Goal: Information Seeking & Learning: Learn about a topic

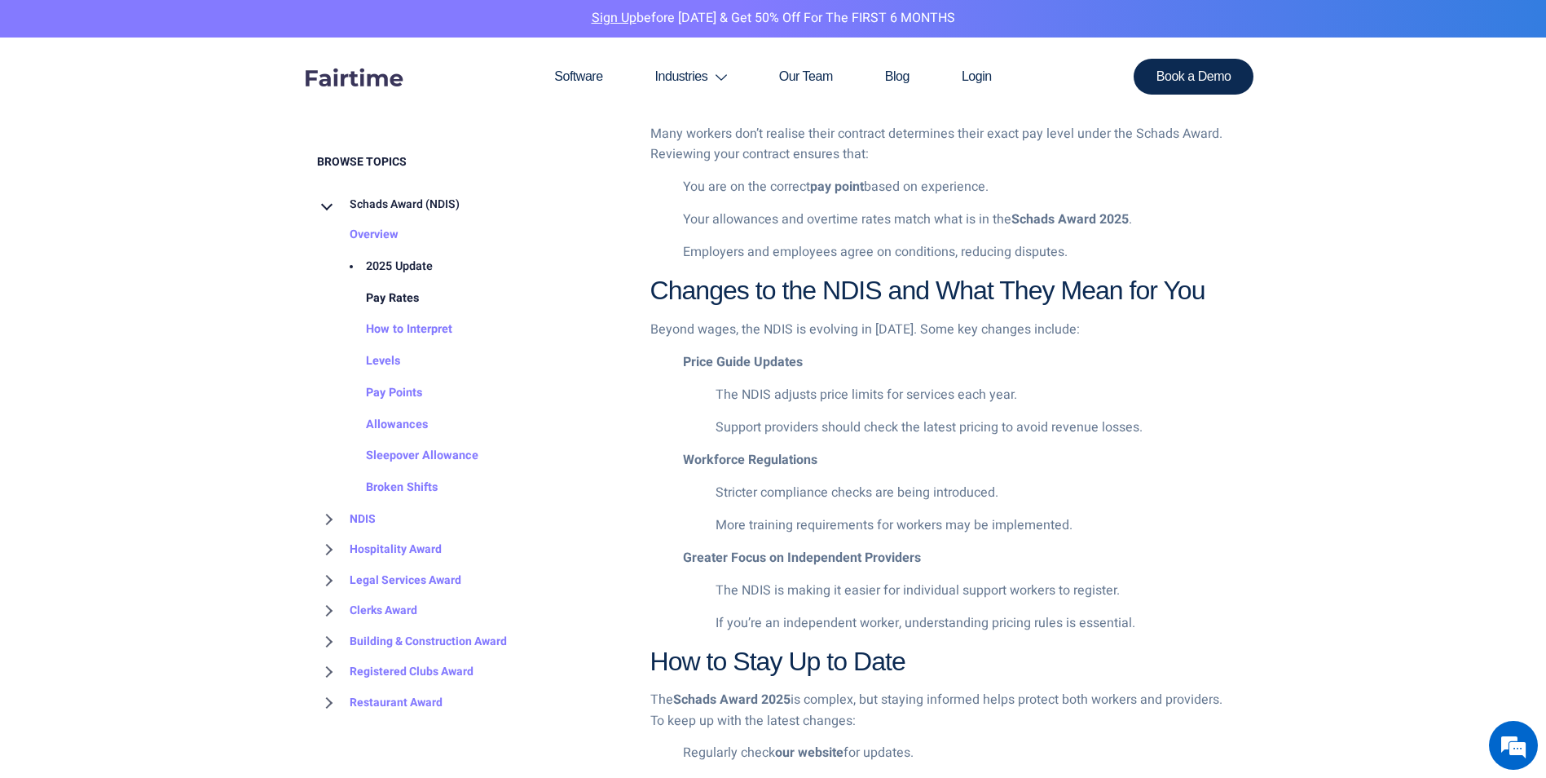
click at [400, 302] on link "Pay Rates" at bounding box center [376, 299] width 86 height 32
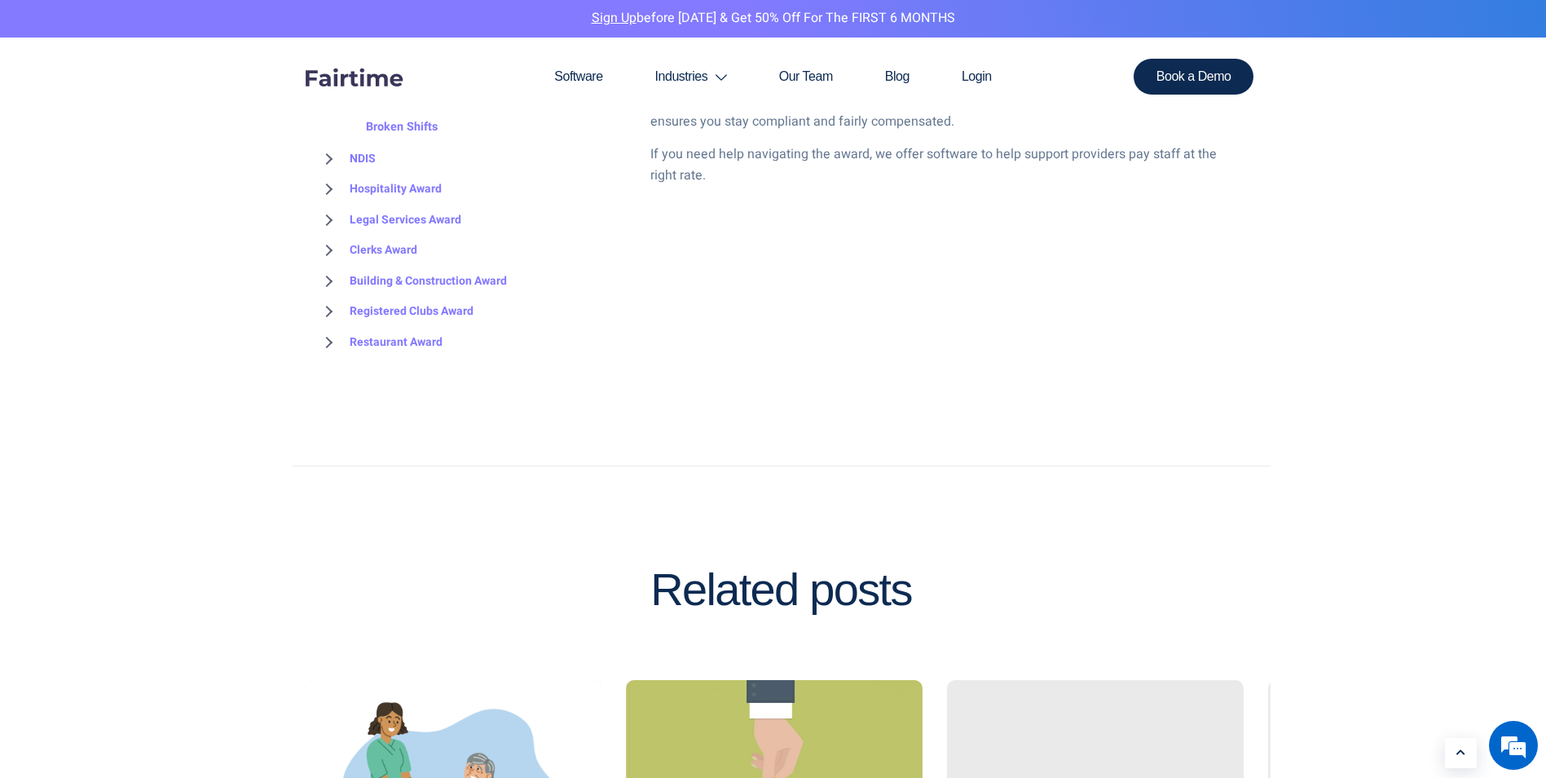
scroll to position [2038, 0]
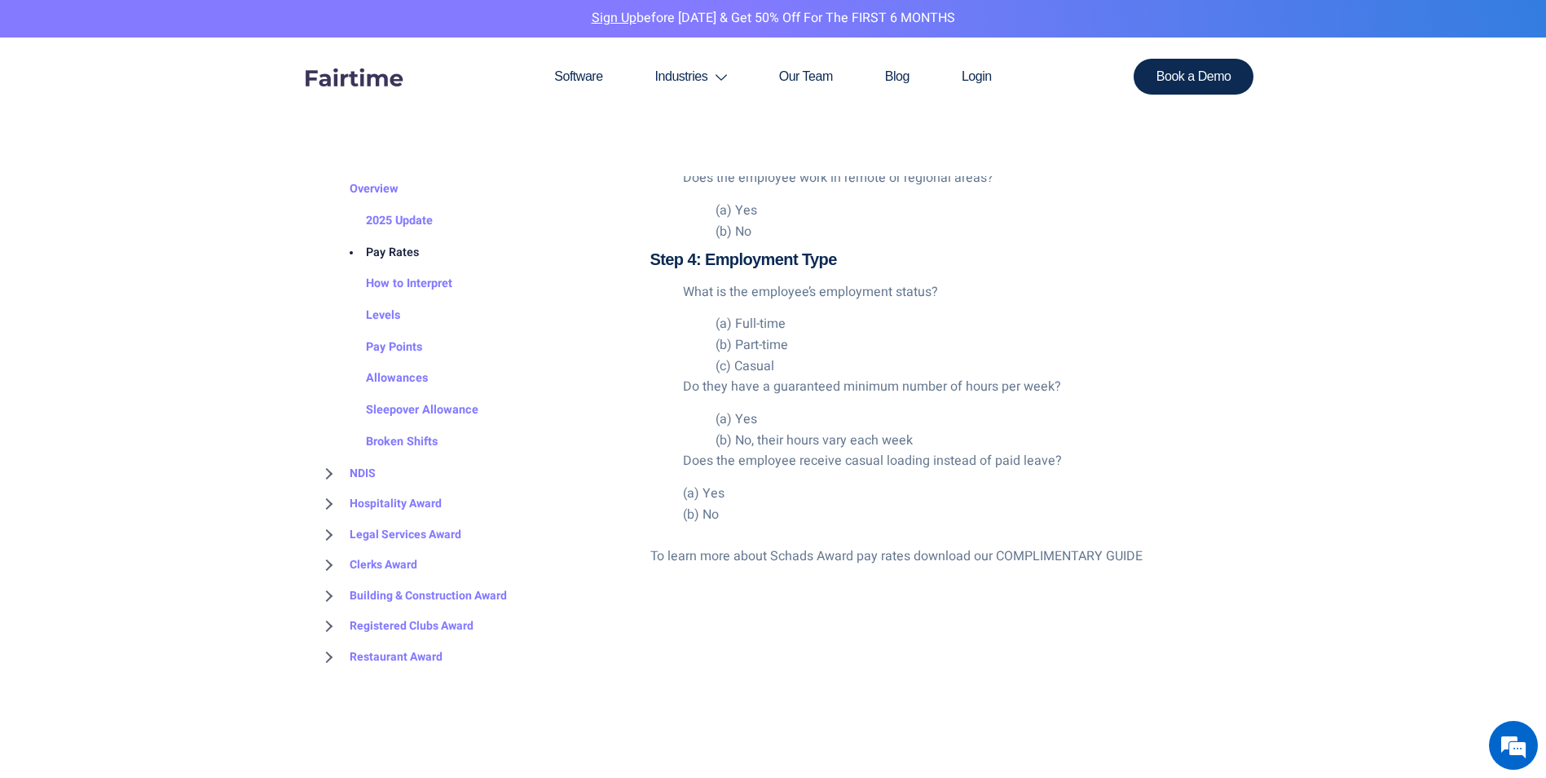
scroll to position [3505, 0]
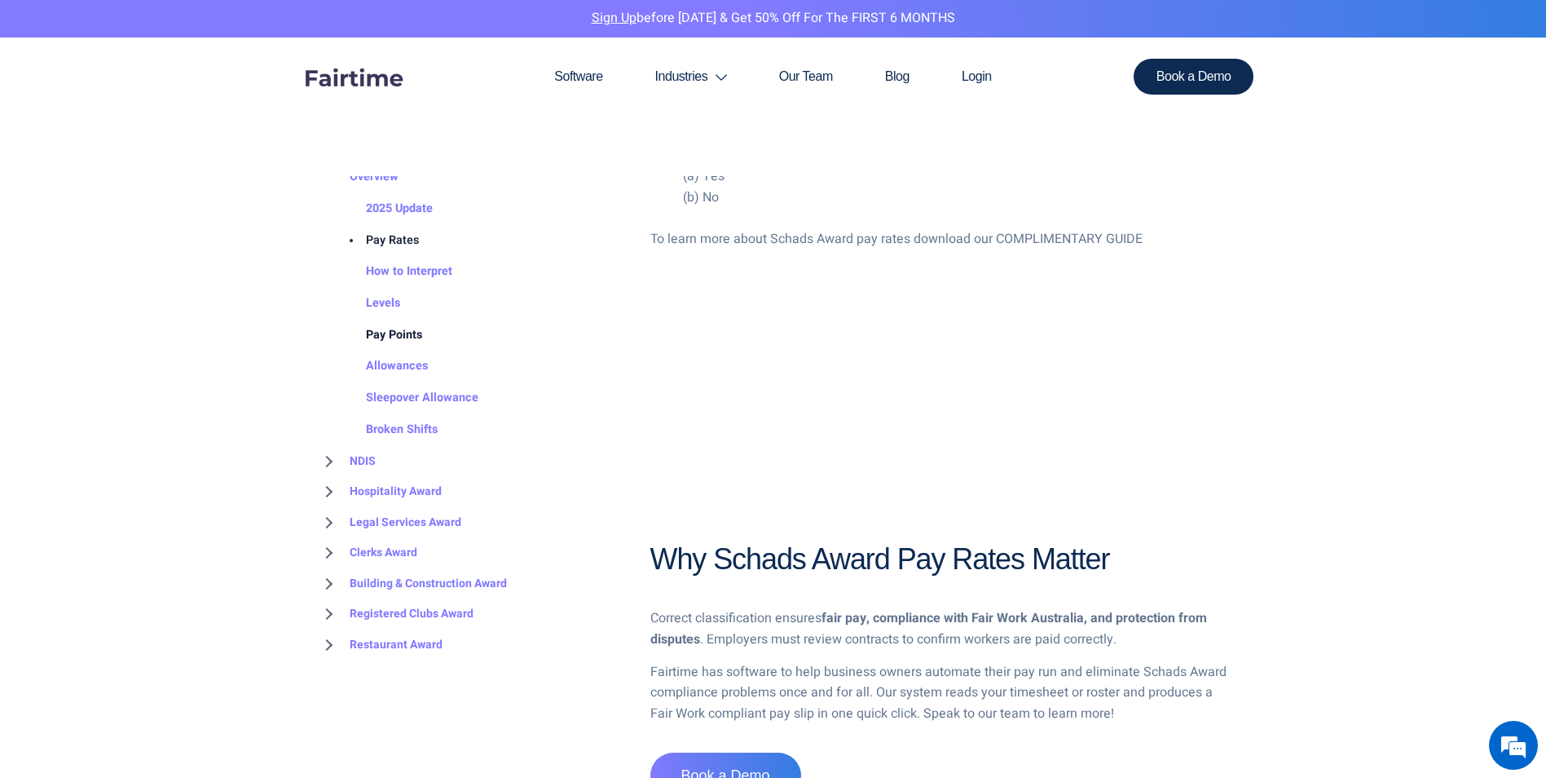
click at [386, 320] on link "Pay Points" at bounding box center [377, 336] width 89 height 32
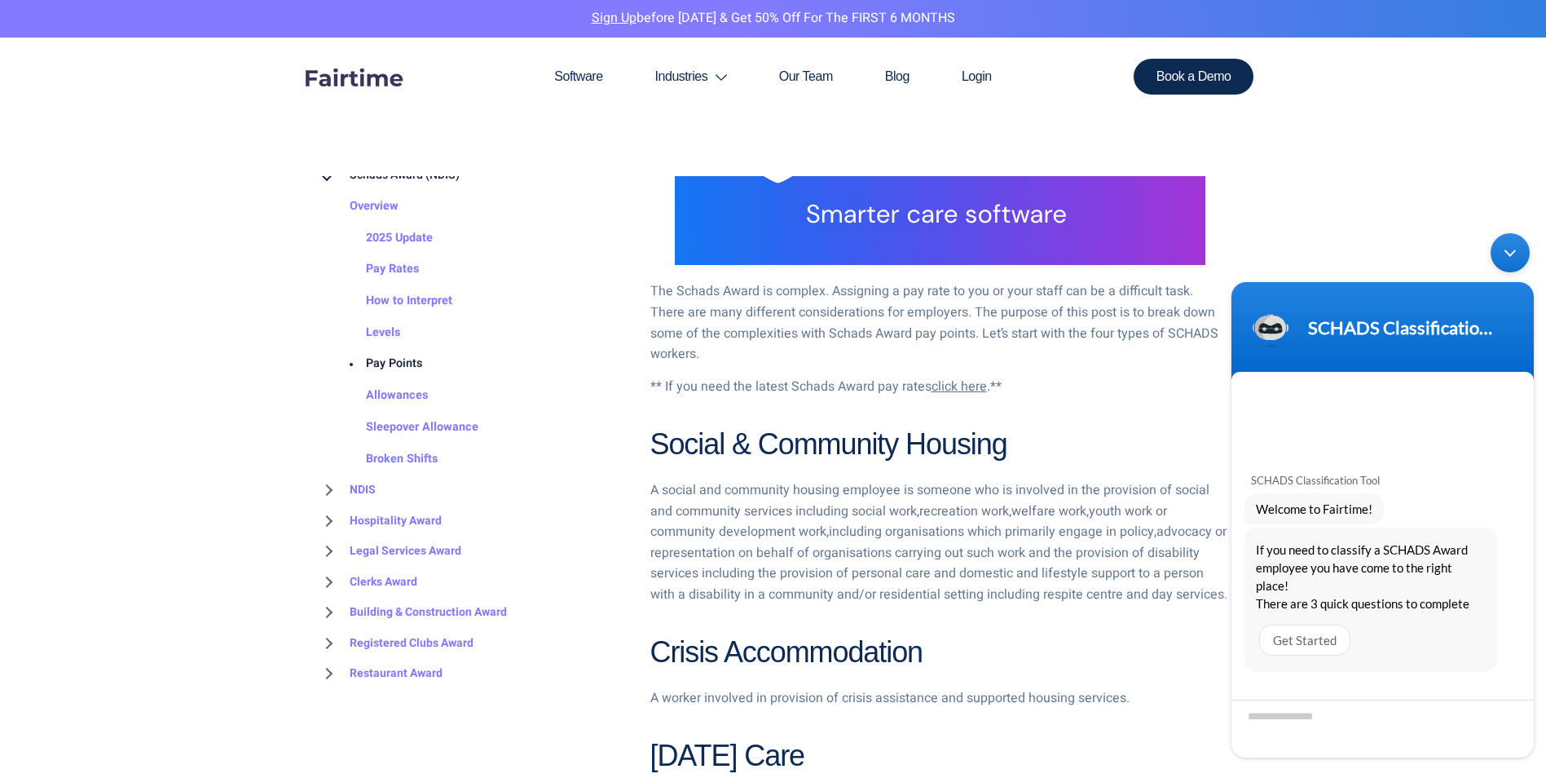
scroll to position [46, 0]
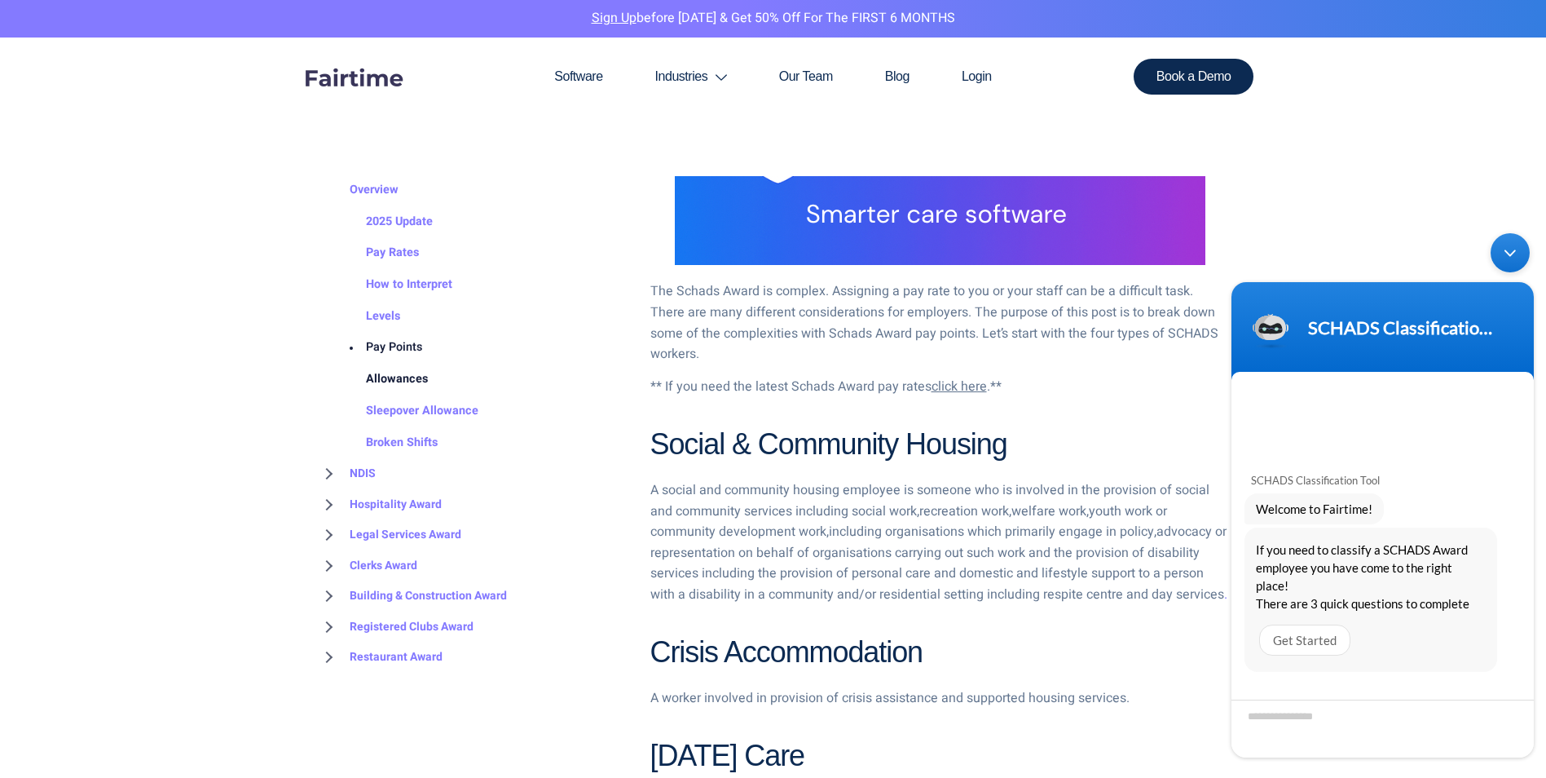
click at [405, 381] on link "Allowances" at bounding box center [380, 380] width 95 height 32
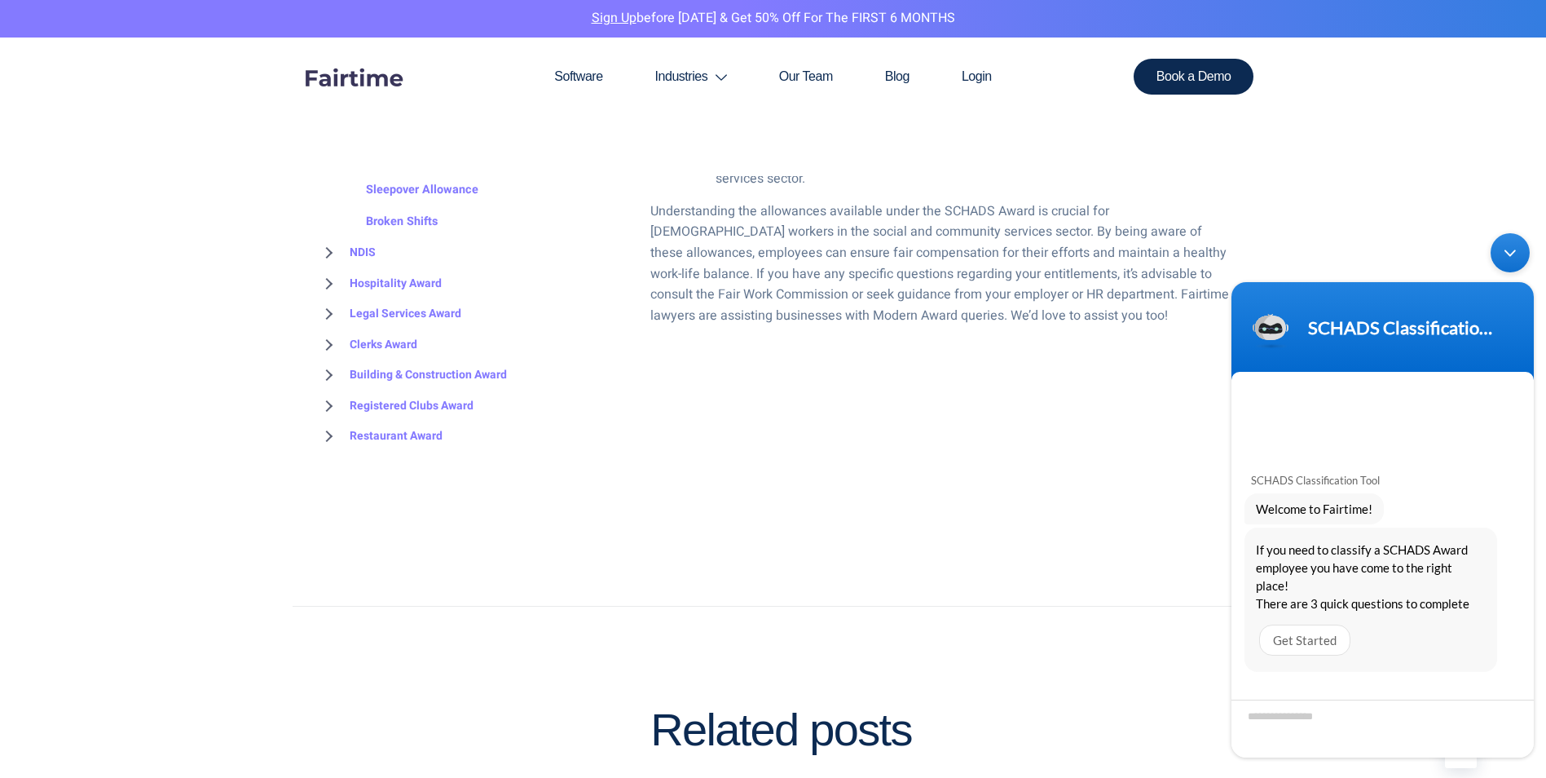
scroll to position [1875, 0]
